Goal: Task Accomplishment & Management: Complete application form

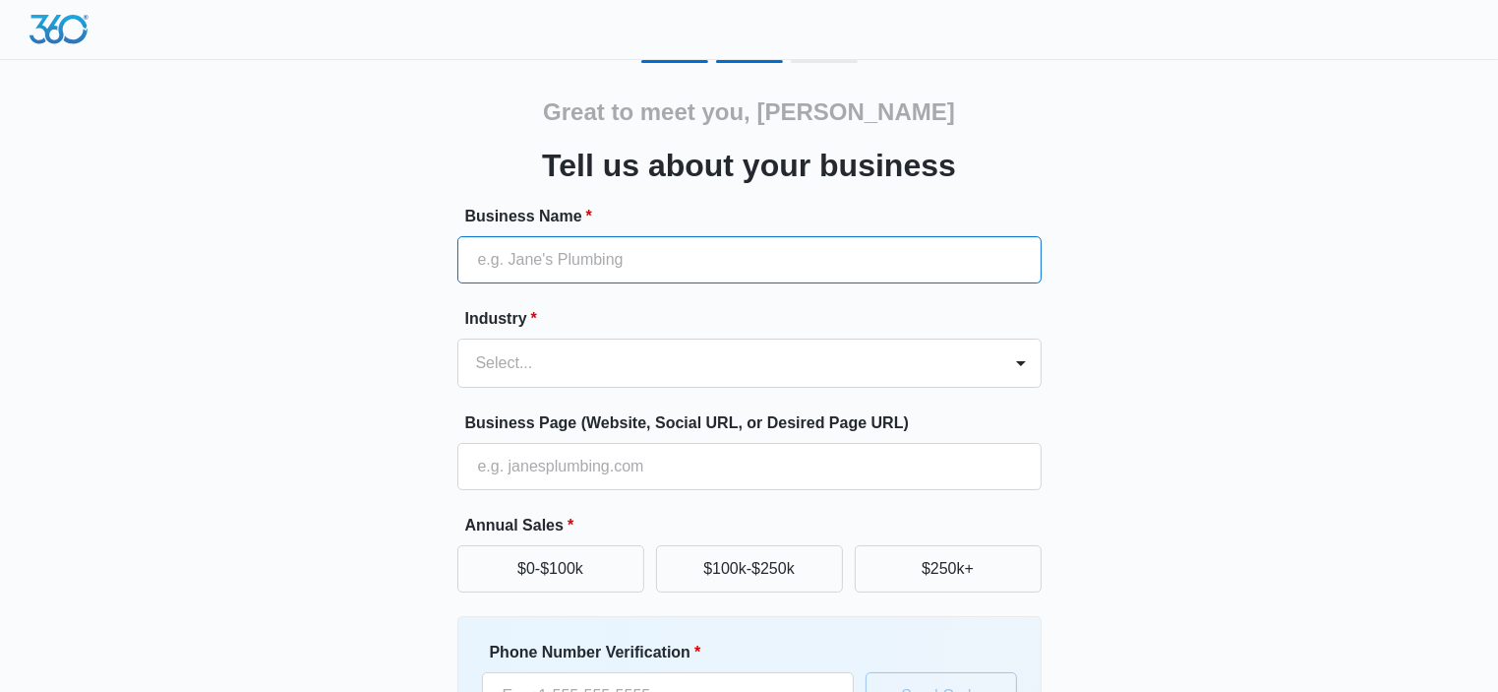
click at [681, 262] on input "Business Name *" at bounding box center [749, 259] width 584 height 47
type input "Bytebusters"
click at [641, 341] on div "Select..." at bounding box center [729, 362] width 543 height 47
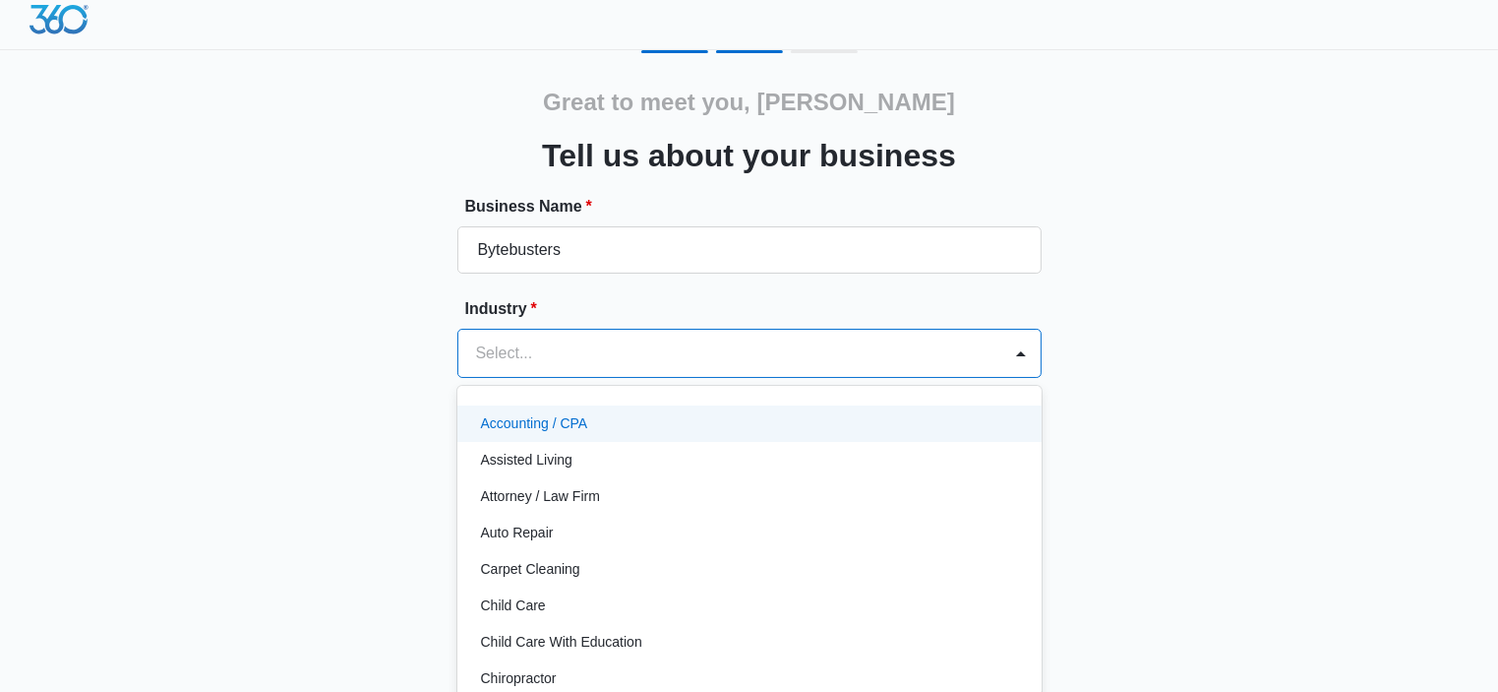
scroll to position [12, 0]
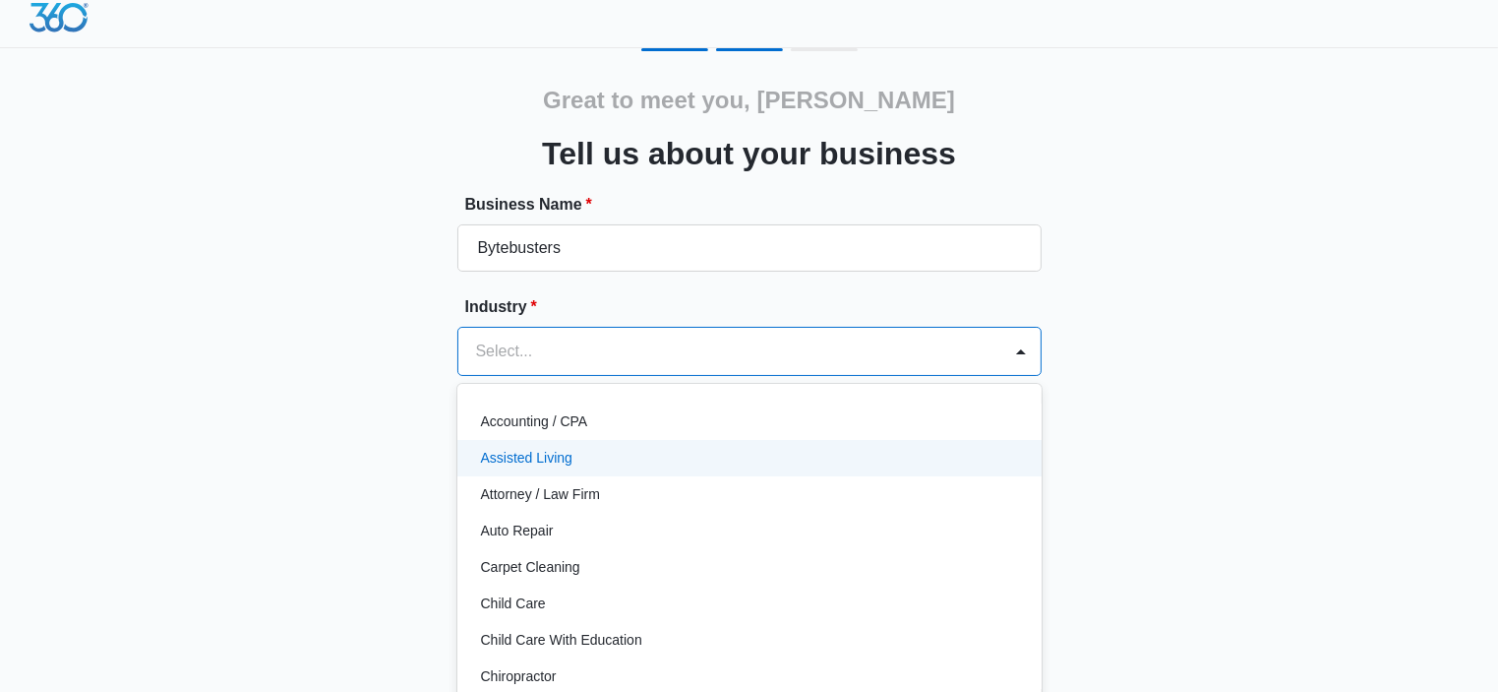
drag, startPoint x: 1025, startPoint y: 431, endPoint x: 1025, endPoint y: 447, distance: 15.7
click at [1025, 447] on div "Accounting / CPA Assisted Living Attorney / Law Firm Auto Repair Carpet Cleanin…" at bounding box center [749, 543] width 584 height 289
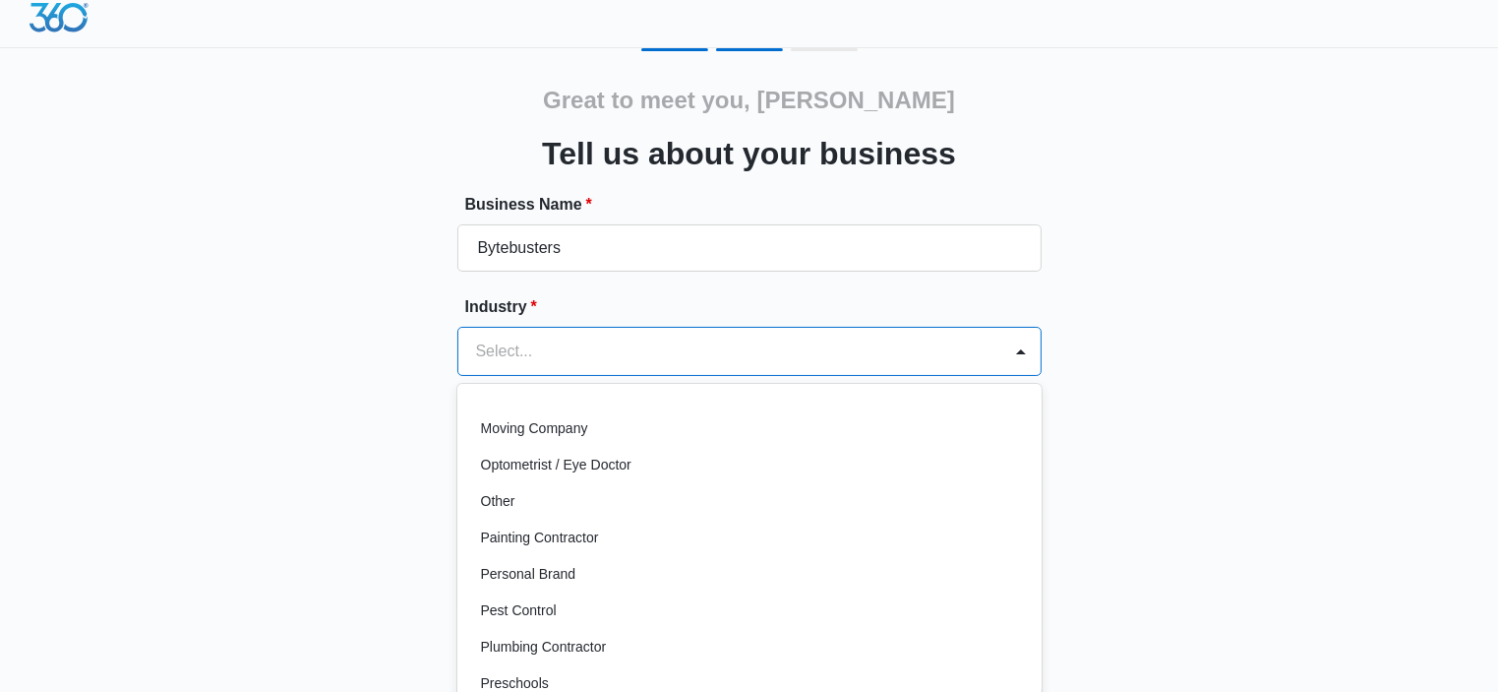
scroll to position [1062, 0]
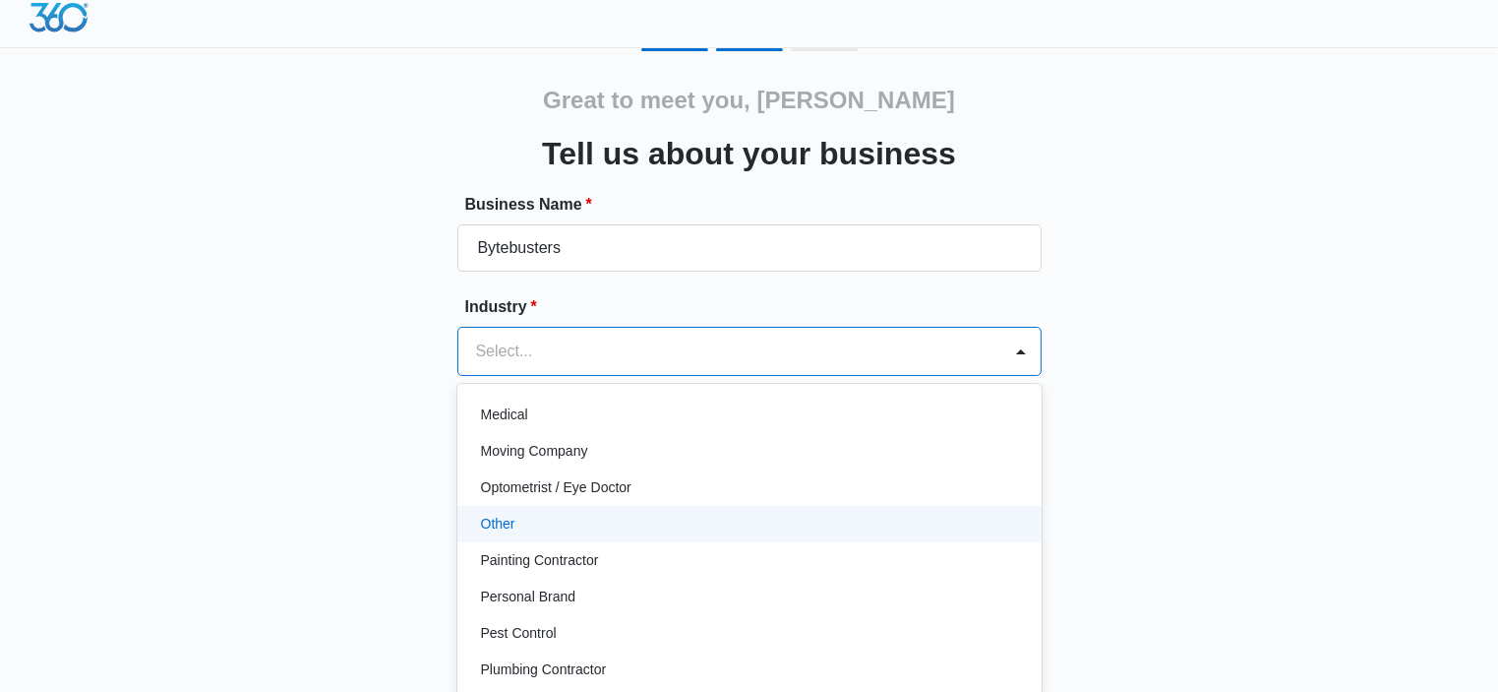
click at [801, 516] on div "Other" at bounding box center [747, 524] width 533 height 21
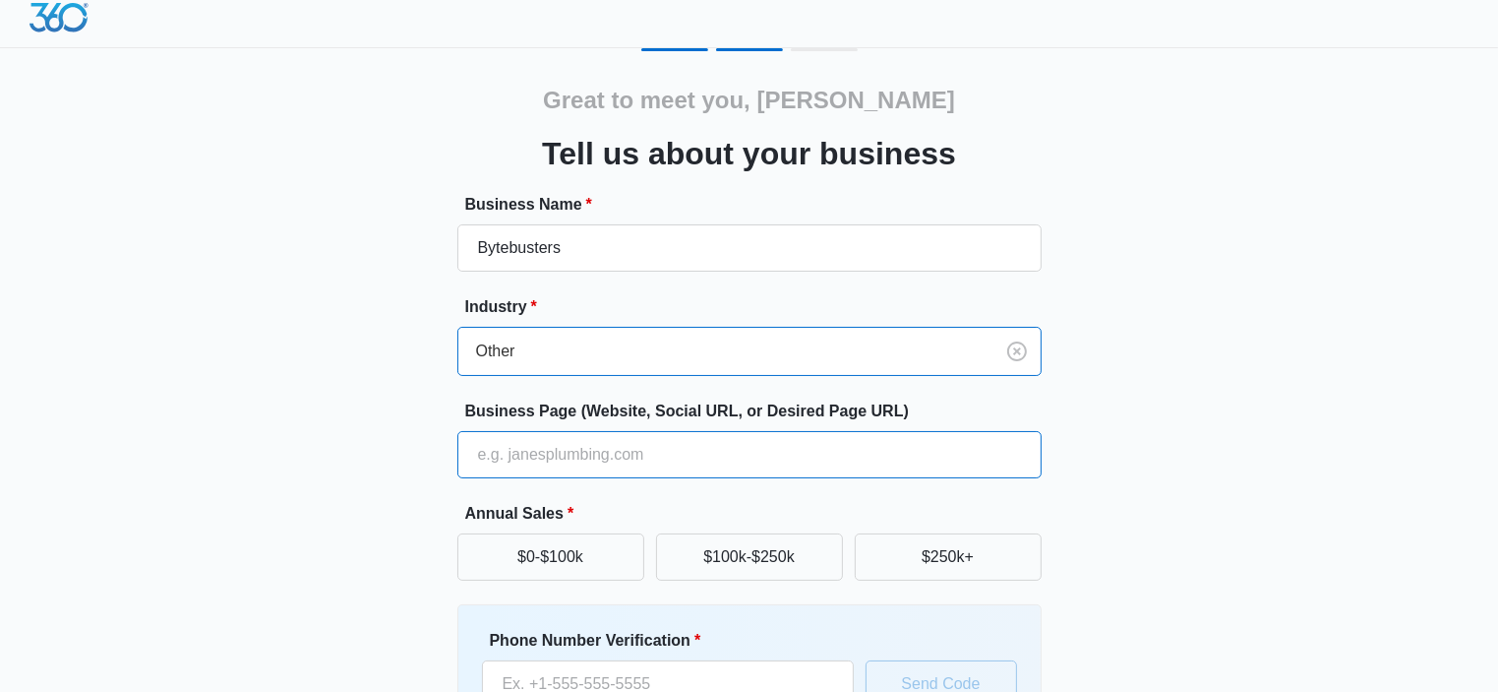
click at [635, 454] on input "Business Page (Website, Social URL, or Desired Page URL)" at bounding box center [749, 454] width 584 height 47
type input "[URL][DOMAIN_NAME]"
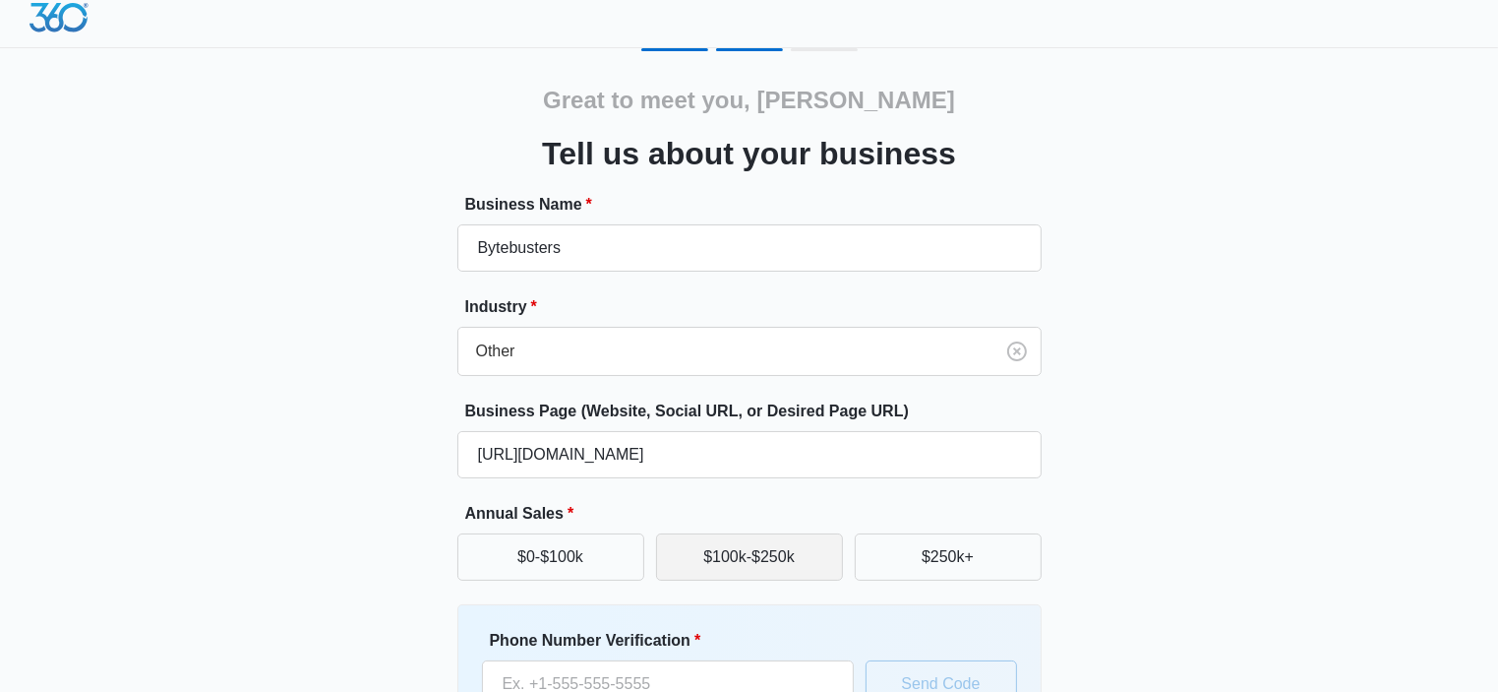
click at [683, 551] on button "$100k-$250k" at bounding box center [749, 556] width 187 height 47
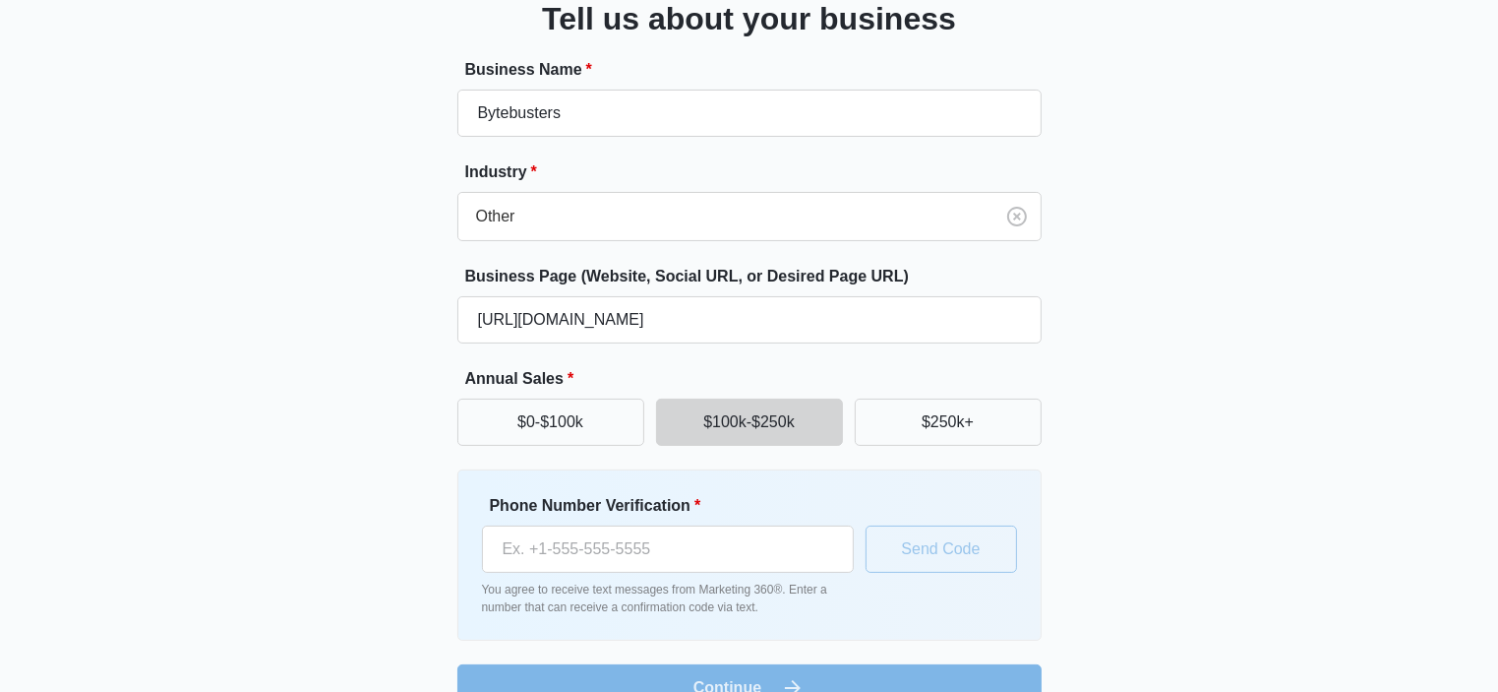
scroll to position [189, 0]
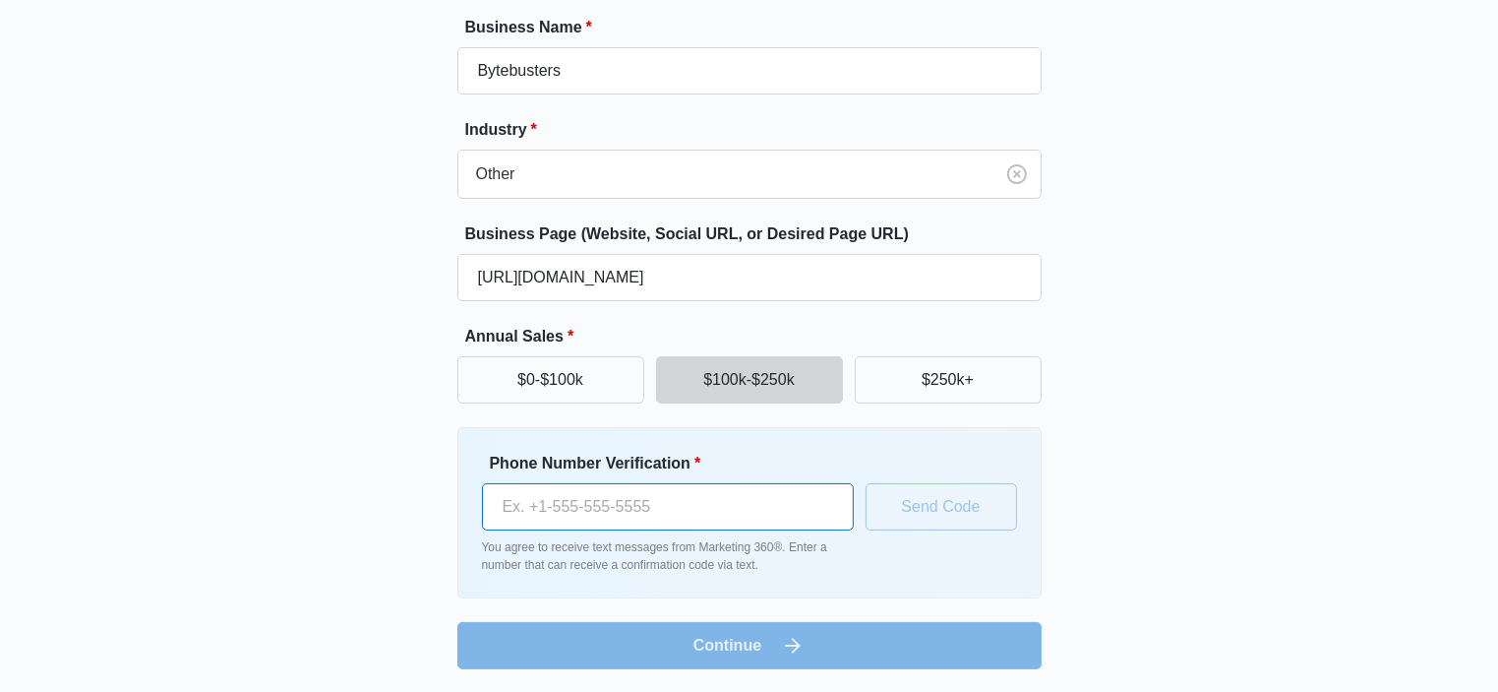
click at [546, 496] on input "Phone Number Verification *" at bounding box center [668, 506] width 372 height 47
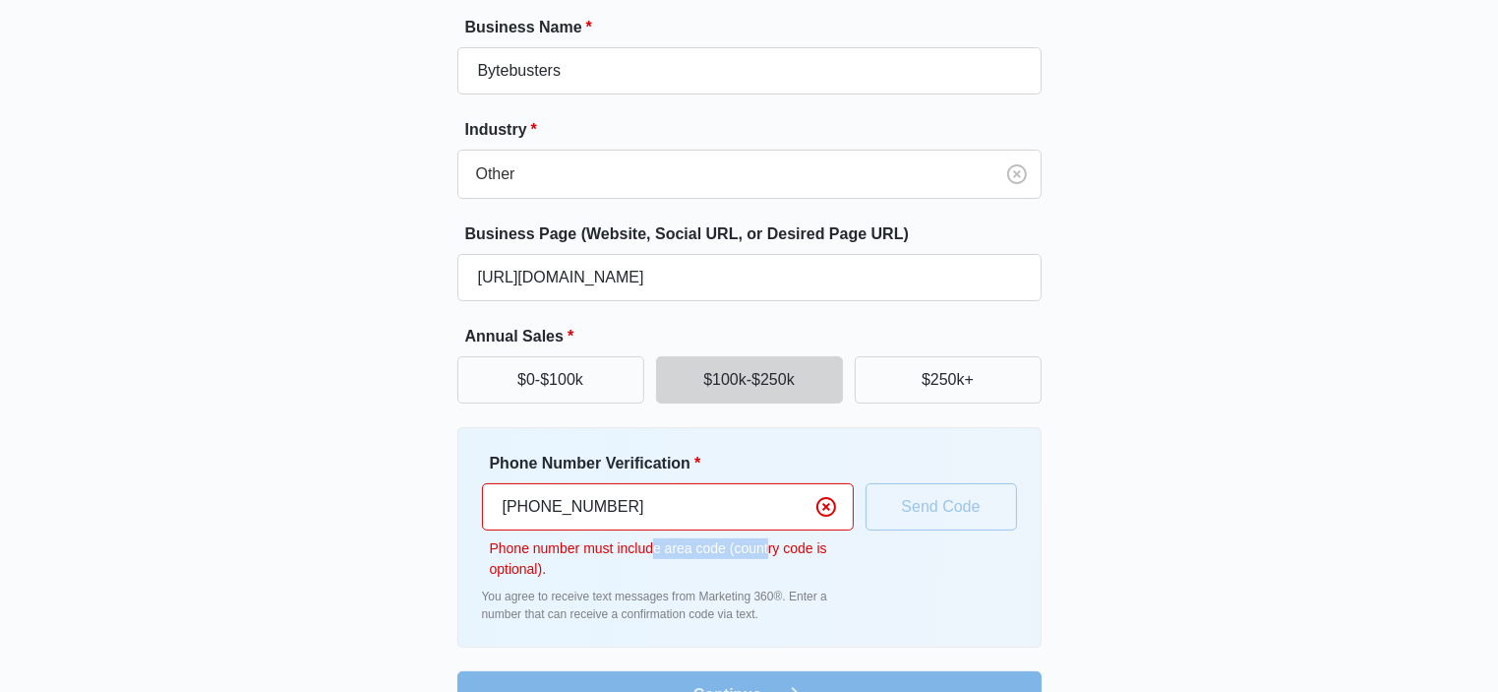
drag, startPoint x: 651, startPoint y: 555, endPoint x: 769, endPoint y: 553, distance: 118.1
click at [769, 553] on p "Phone number must include area code (country code is optional)." at bounding box center [672, 558] width 364 height 41
click at [793, 556] on p "Phone number must include area code (country code is optional)." at bounding box center [672, 558] width 364 height 41
drag, startPoint x: 742, startPoint y: 553, endPoint x: 762, endPoint y: 553, distance: 20.7
click at [762, 553] on p "Phone number must include area code (country code is optional)." at bounding box center [672, 558] width 364 height 41
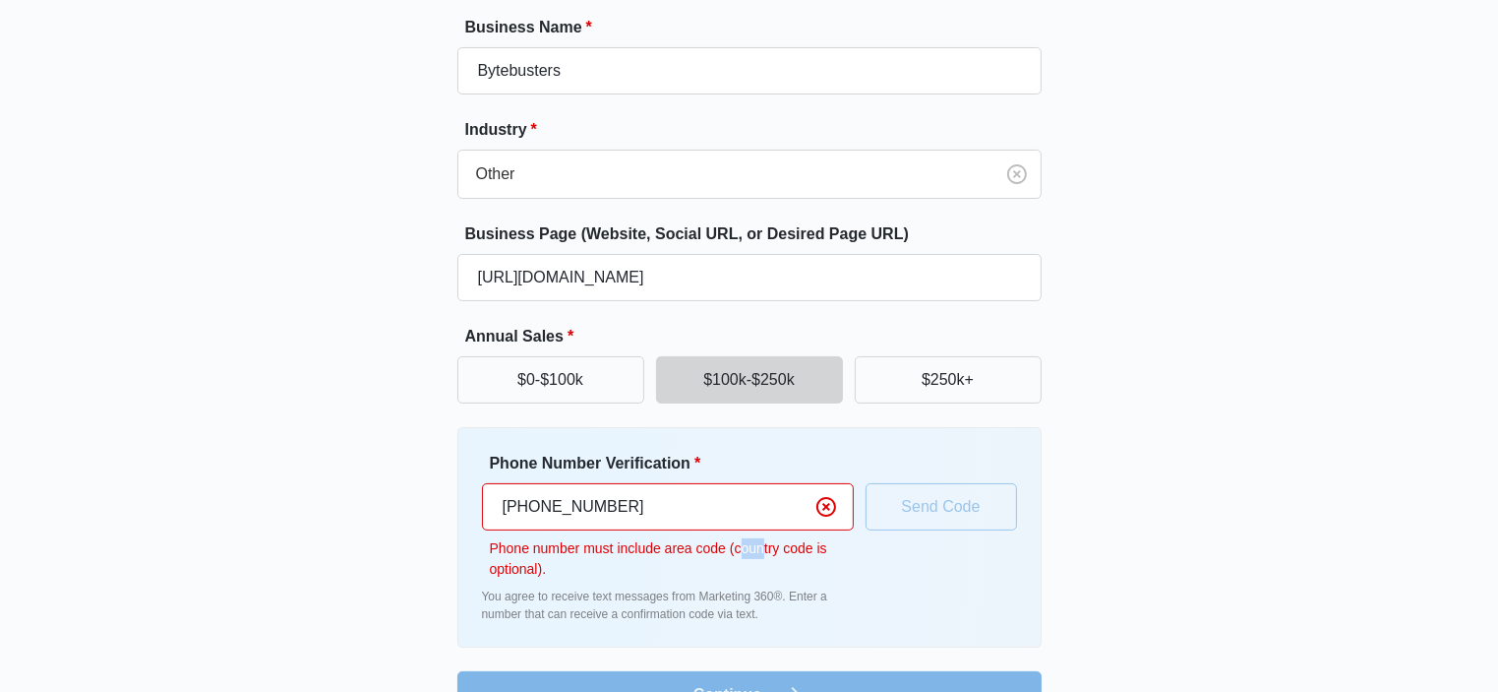
click at [538, 497] on input "[PHONE_NUMBER]" at bounding box center [668, 506] width 372 height 47
click at [529, 507] on input "[PHONE_NUMBER]" at bounding box center [668, 506] width 372 height 47
click at [535, 506] on input "[PHONE_NUMBER]" at bounding box center [668, 506] width 372 height 47
type input "+"
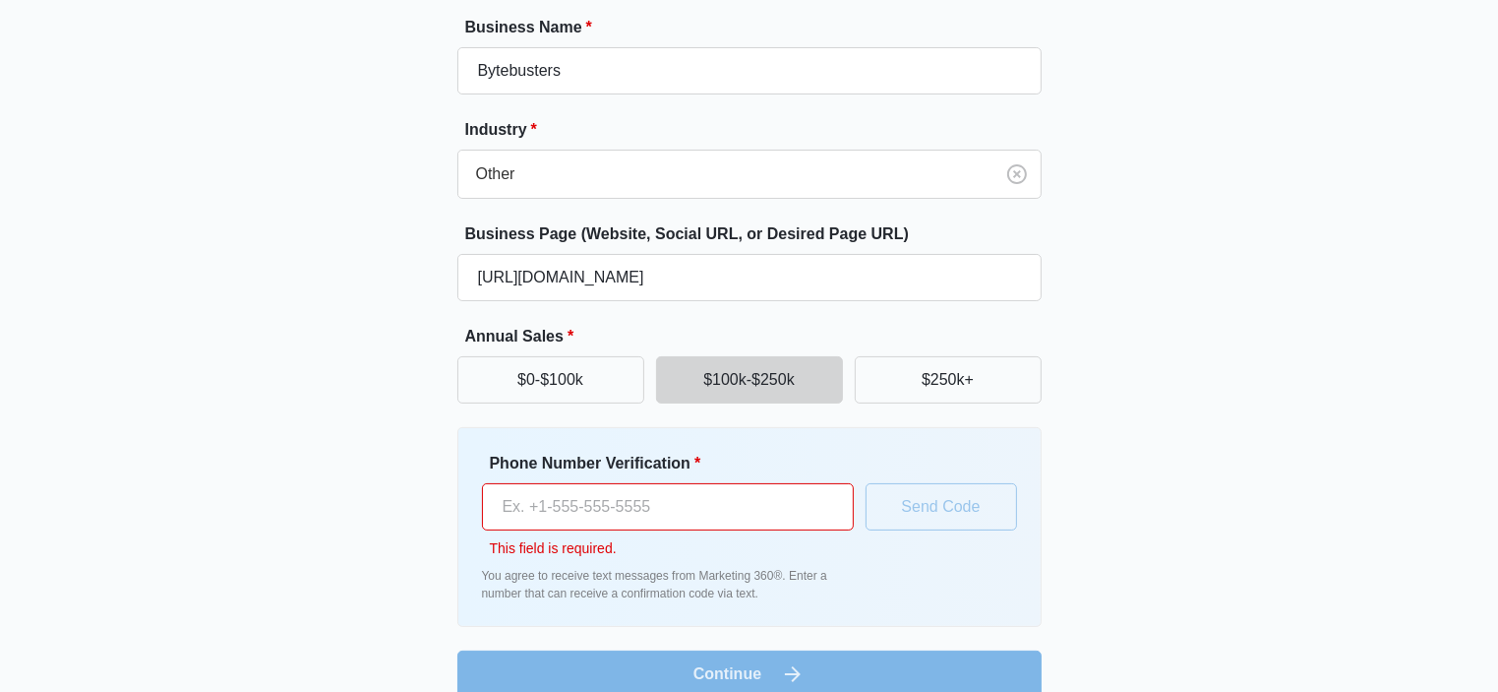
click at [551, 510] on input "Phone Number Verification *" at bounding box center [668, 506] width 372 height 47
type input "03467897947"
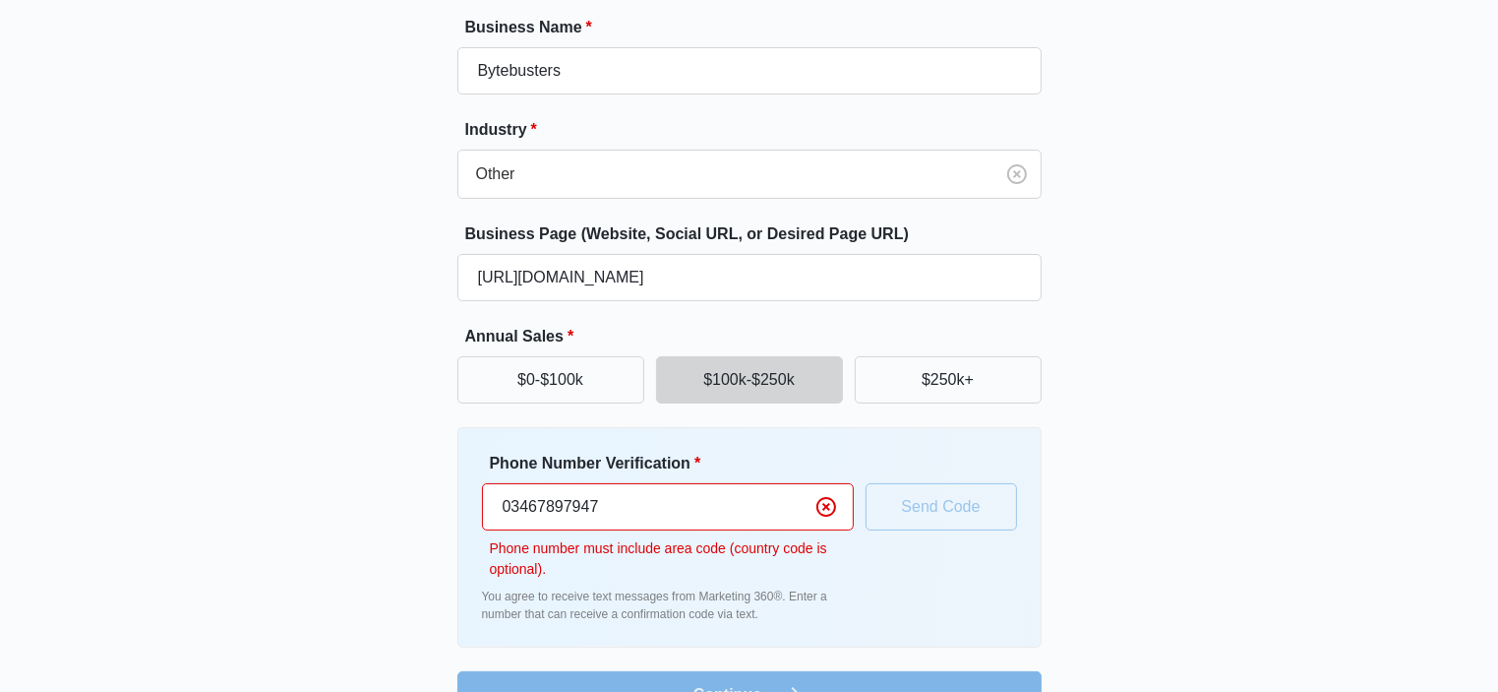
click at [381, 522] on div "Great to meet you, Fahad Tell us about your business Business Name * Bytebuster…" at bounding box center [749, 294] width 1181 height 847
drag, startPoint x: 618, startPoint y: 501, endPoint x: 357, endPoint y: 508, distance: 260.8
click at [357, 508] on div "Great to meet you, Fahad Tell us about your business Business Name * Bytebuster…" at bounding box center [749, 294] width 1181 height 847
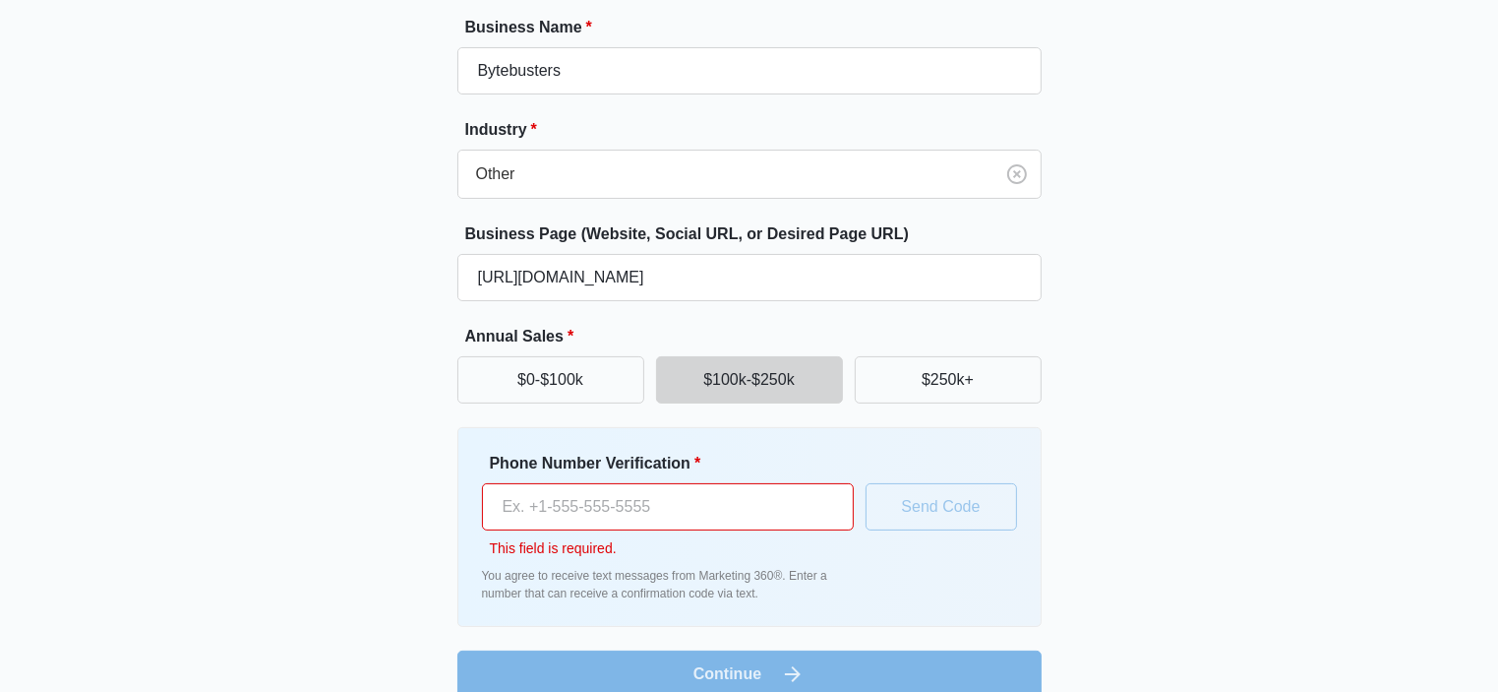
click at [498, 508] on input "Phone Number Verification *" at bounding box center [668, 506] width 372 height 47
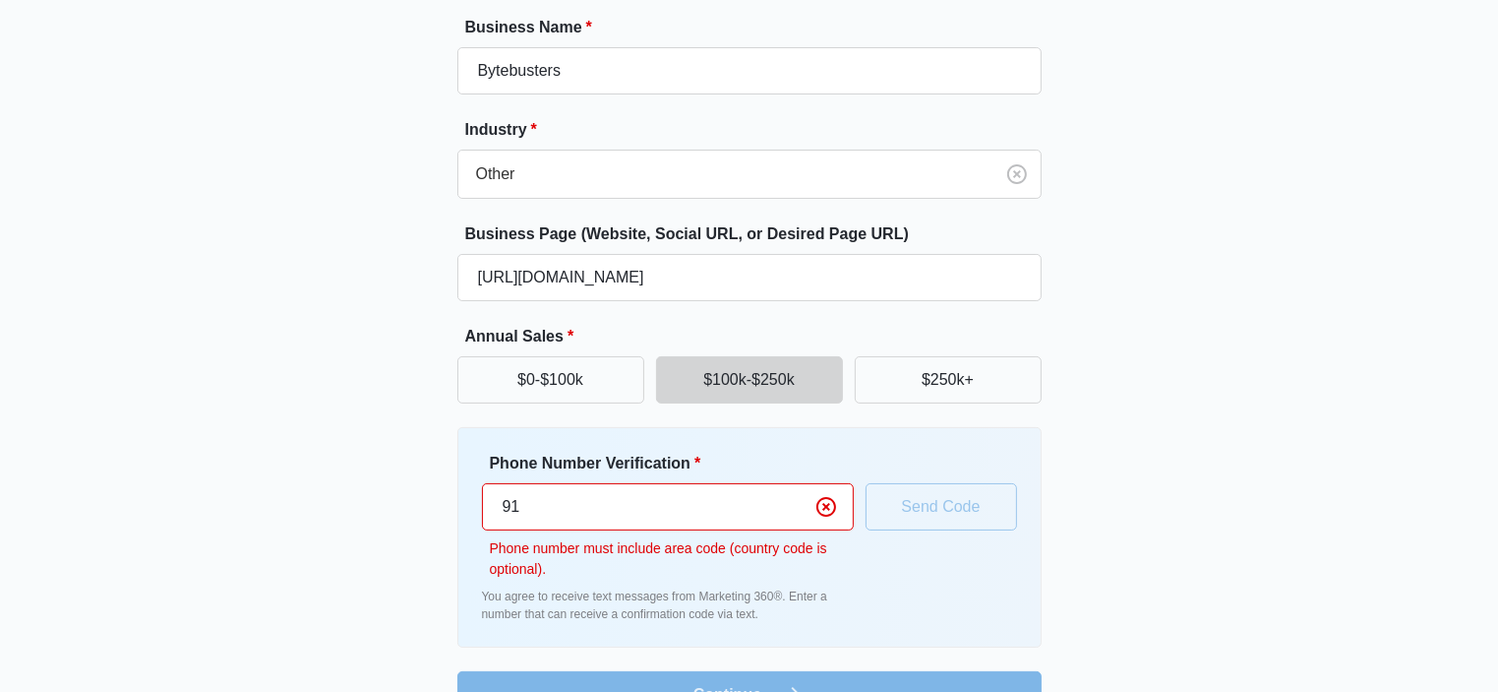
type input "9"
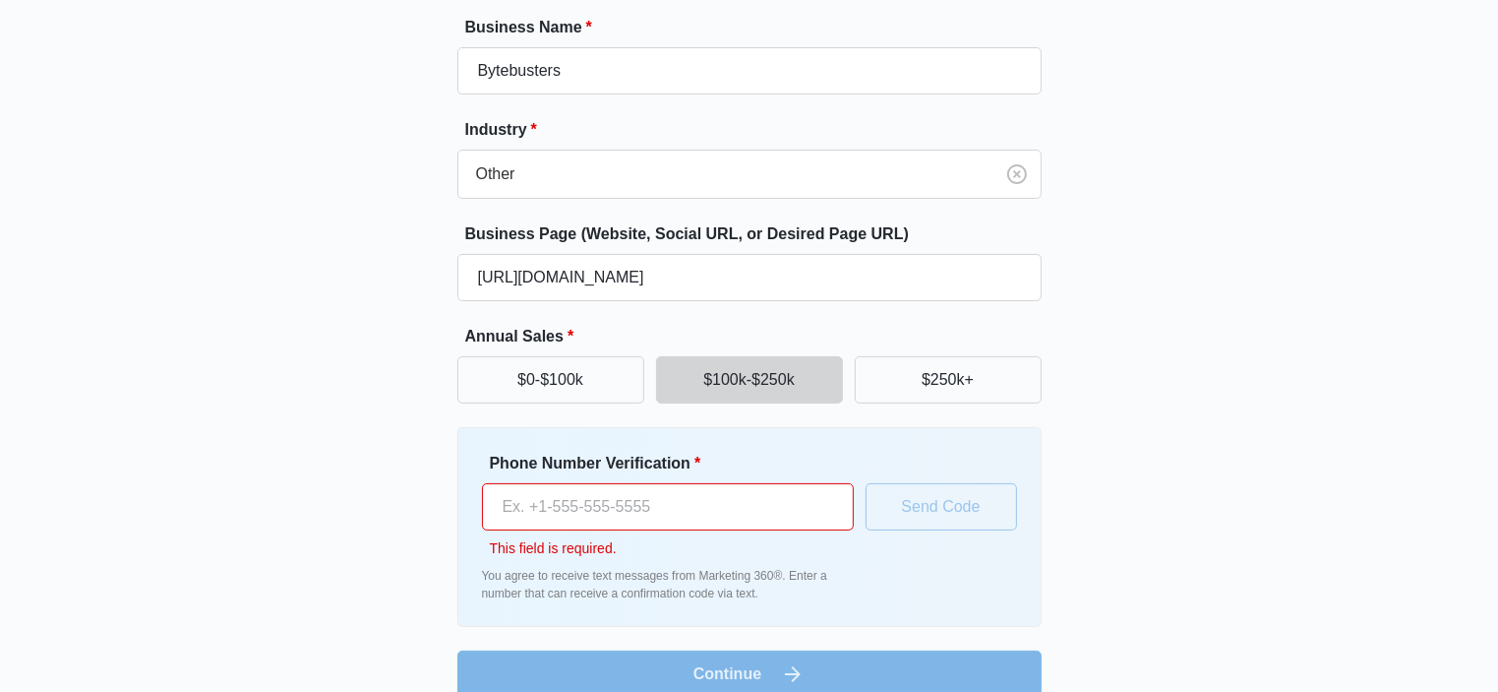
click at [597, 518] on input "Phone Number Verification *" at bounding box center [668, 506] width 372 height 47
type input "[PHONE_NUMBER]"
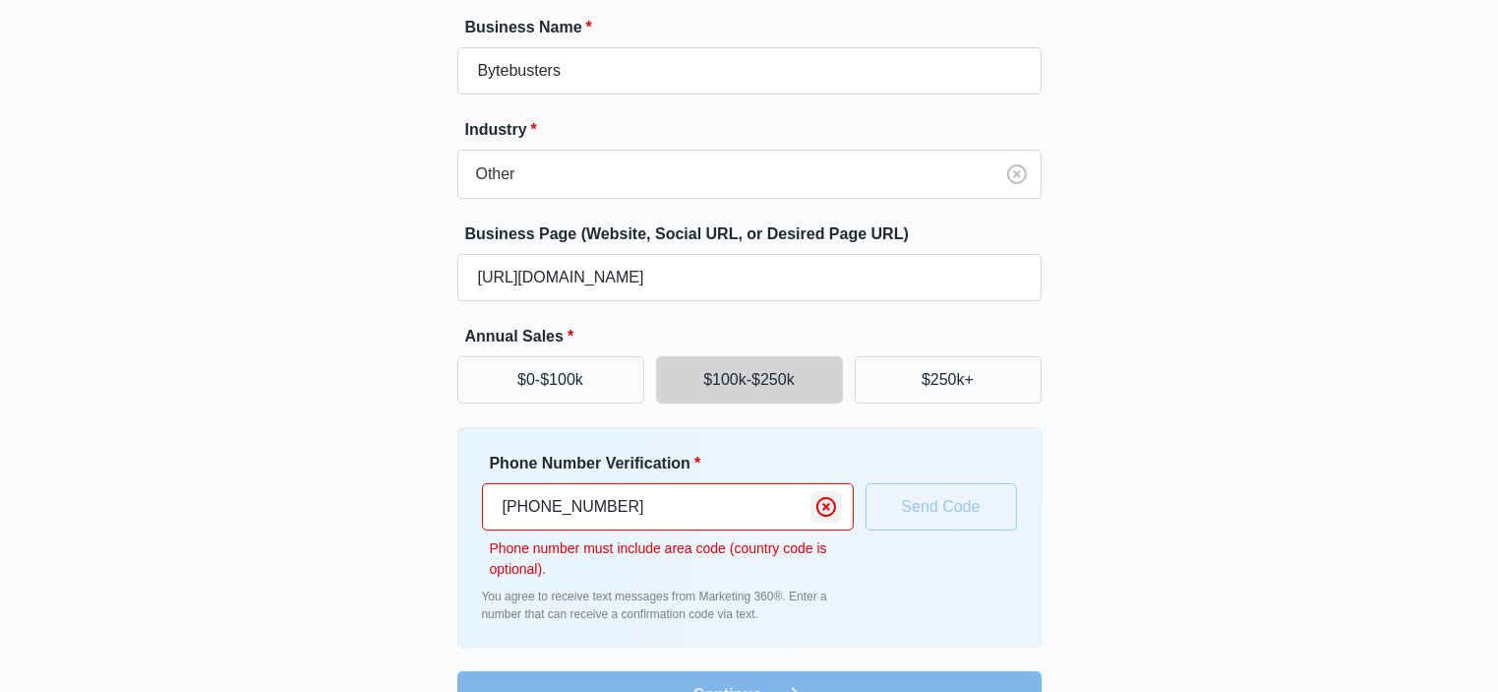
click at [822, 500] on icon "Clear" at bounding box center [827, 507] width 24 height 24
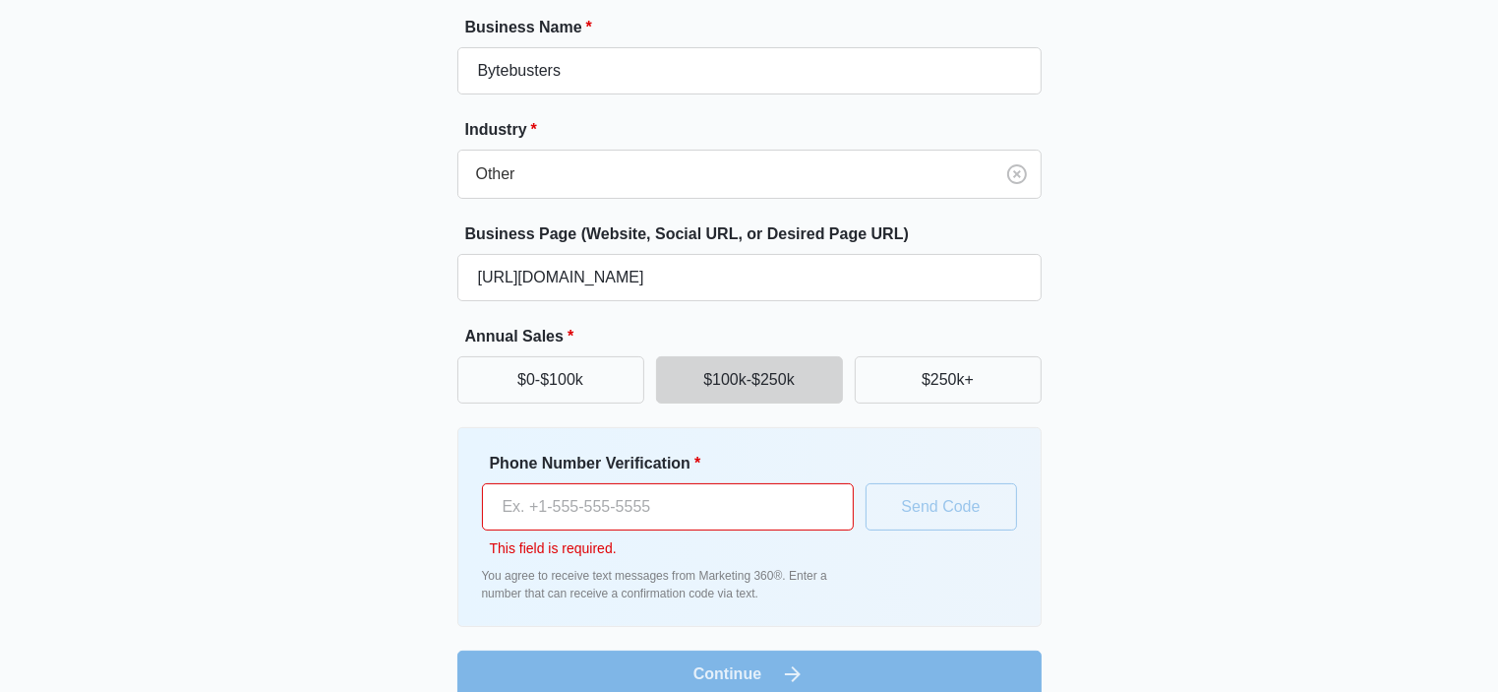
click at [551, 505] on input "Phone Number Verification *" at bounding box center [668, 506] width 372 height 47
drag, startPoint x: 514, startPoint y: 580, endPoint x: 698, endPoint y: 598, distance: 185.8
click at [698, 598] on p "You agree to receive text messages from Marketing 360®. Enter a number that can…" at bounding box center [668, 584] width 372 height 35
click at [756, 603] on div "Phone Number Verification * This field is required. You agree to receive text m…" at bounding box center [749, 527] width 584 height 200
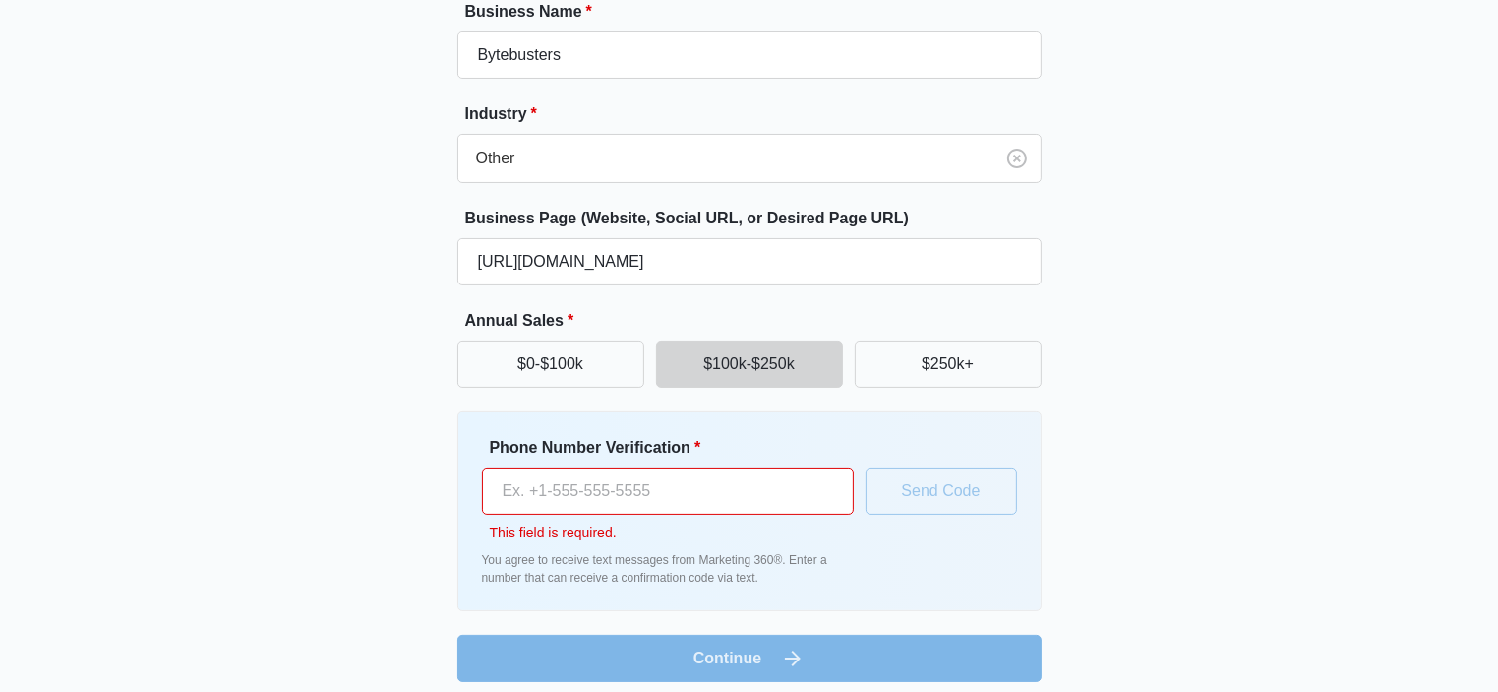
scroll to position [216, 0]
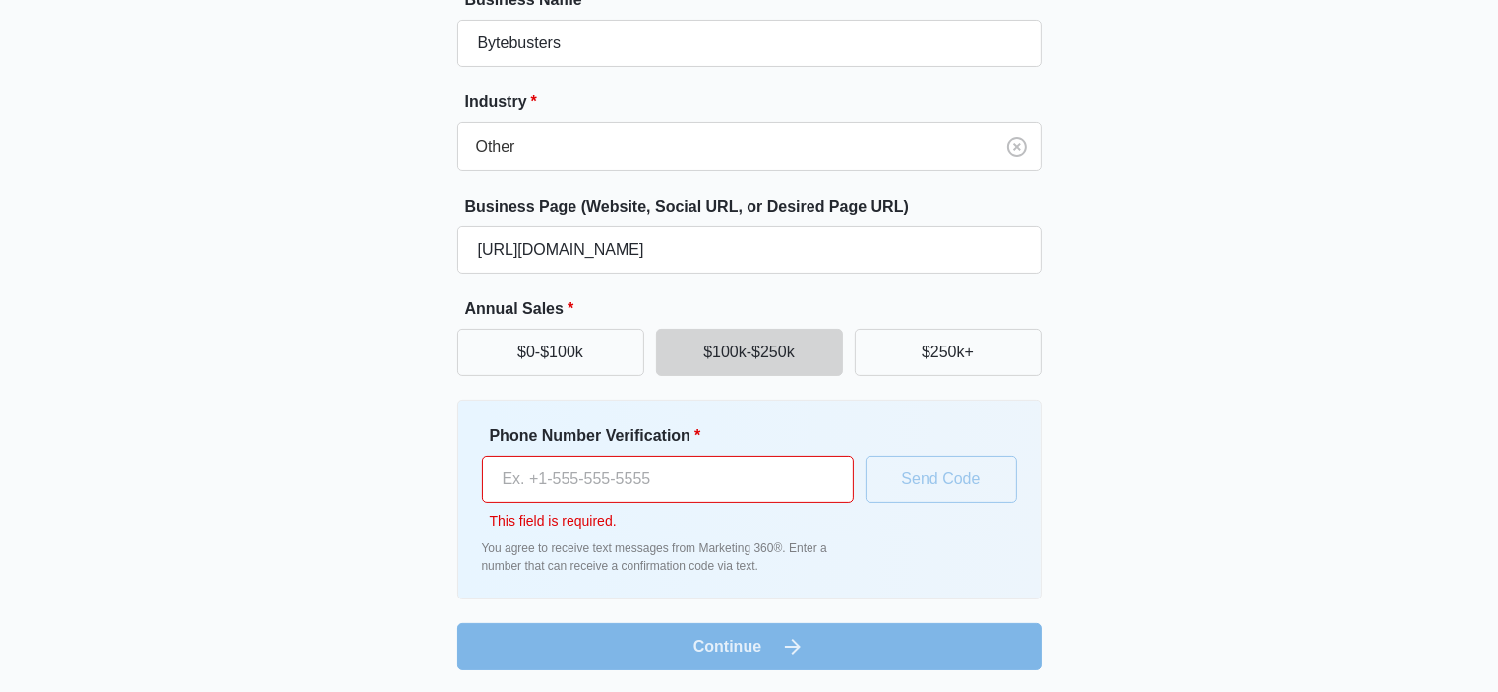
click at [592, 473] on input "Phone Number Verification *" at bounding box center [668, 478] width 372 height 47
click at [559, 480] on input "Phone Number Verification *" at bounding box center [668, 478] width 372 height 47
click at [422, 485] on div "Great to meet you, Fahad Tell us about your business Business Name * Bytebuster…" at bounding box center [749, 257] width 1181 height 826
click at [672, 467] on input "Phone Number Verification *" at bounding box center [668, 478] width 372 height 47
click at [521, 486] on input "Phone Number Verification *" at bounding box center [668, 478] width 372 height 47
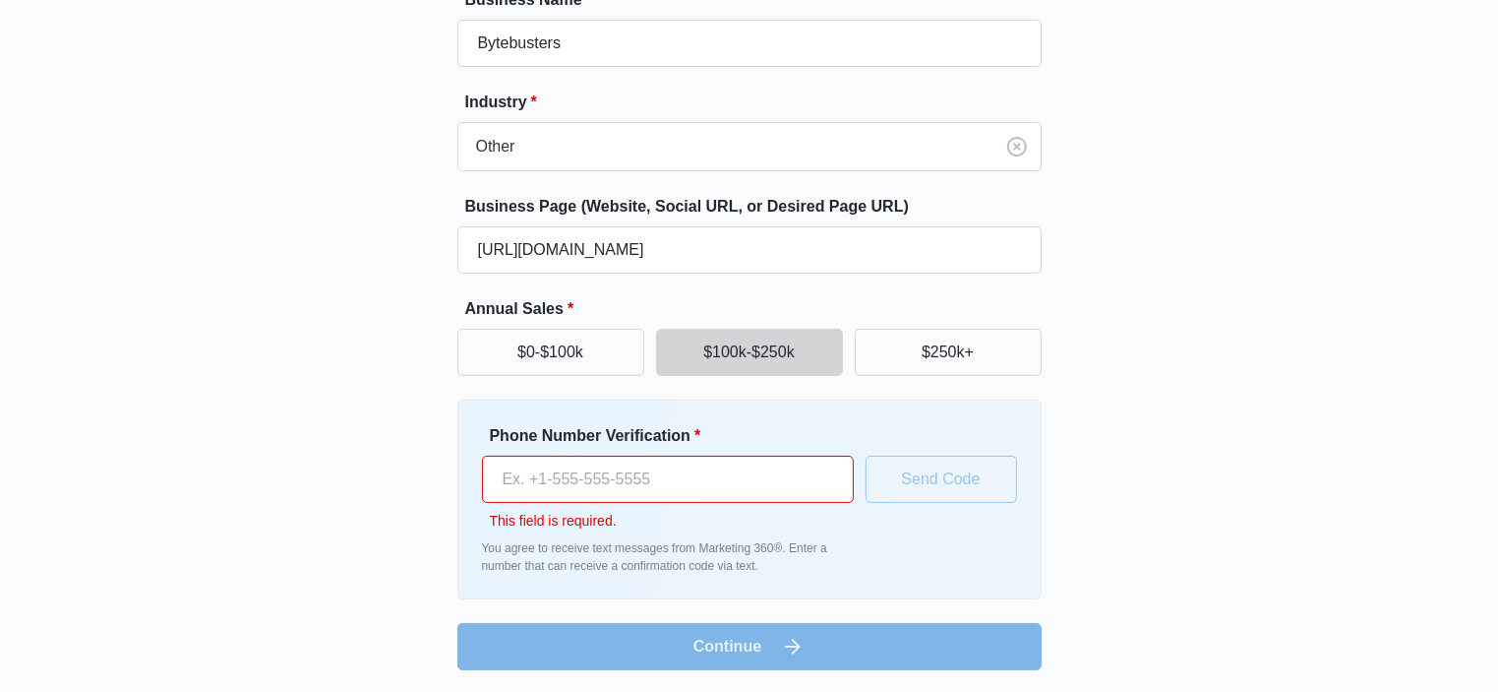
click at [366, 481] on div "Great to meet you, Fahad Tell us about your business Business Name * Bytebuster…" at bounding box center [749, 257] width 1181 height 826
click at [555, 482] on input "Phone Number Verification *" at bounding box center [668, 478] width 372 height 47
click at [369, 516] on div "Great to meet you, Fahad Tell us about your business Business Name * Bytebuster…" at bounding box center [749, 257] width 1181 height 826
click at [743, 469] on input "Phone Number Verification *" at bounding box center [668, 478] width 372 height 47
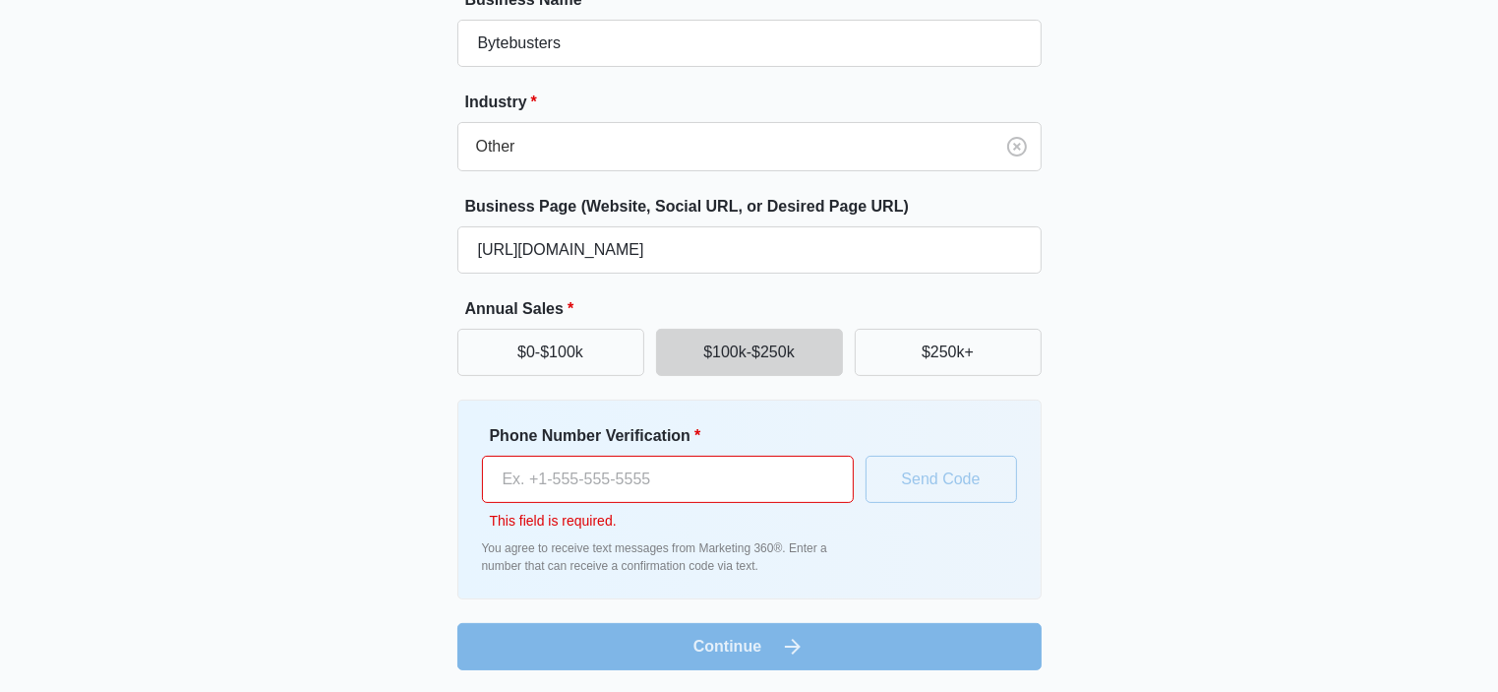
click at [743, 469] on input "Phone Number Verification *" at bounding box center [668, 478] width 372 height 47
click at [693, 470] on input "Phone Number Verification *" at bounding box center [668, 478] width 372 height 47
drag, startPoint x: 693, startPoint y: 470, endPoint x: 413, endPoint y: 471, distance: 279.4
click at [413, 471] on div "Great to meet you, Fahad Tell us about your business Business Name * Bytebuster…" at bounding box center [749, 257] width 1181 height 826
